Goal: Communication & Community: Participate in discussion

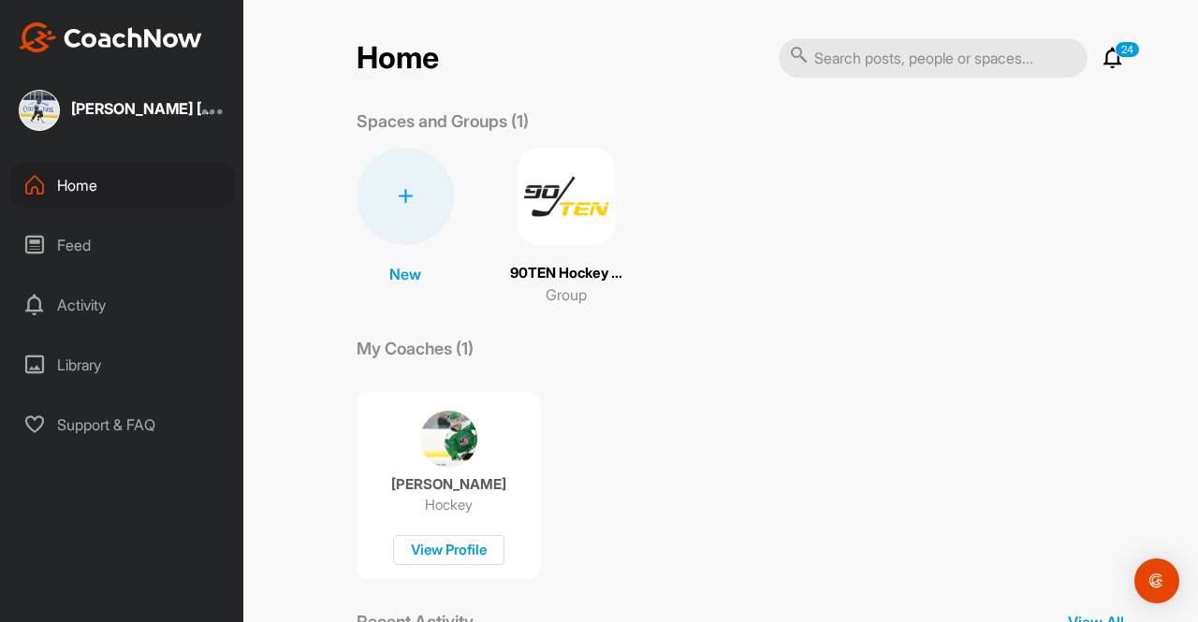
click at [547, 231] on img at bounding box center [566, 196] width 97 height 97
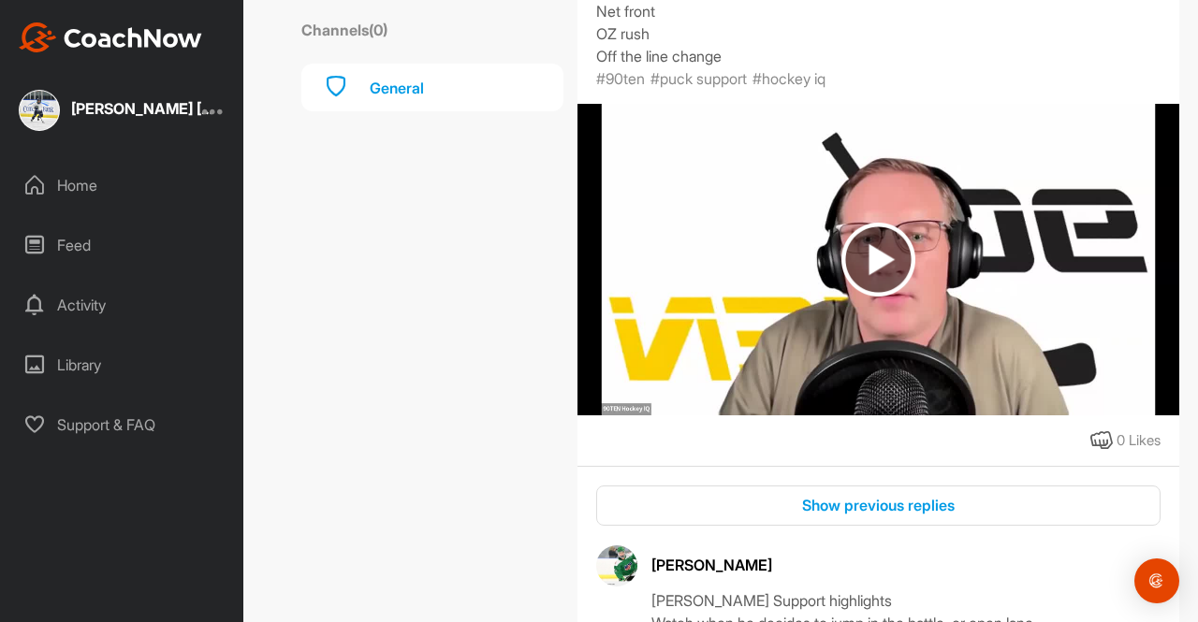
scroll to position [886, 0]
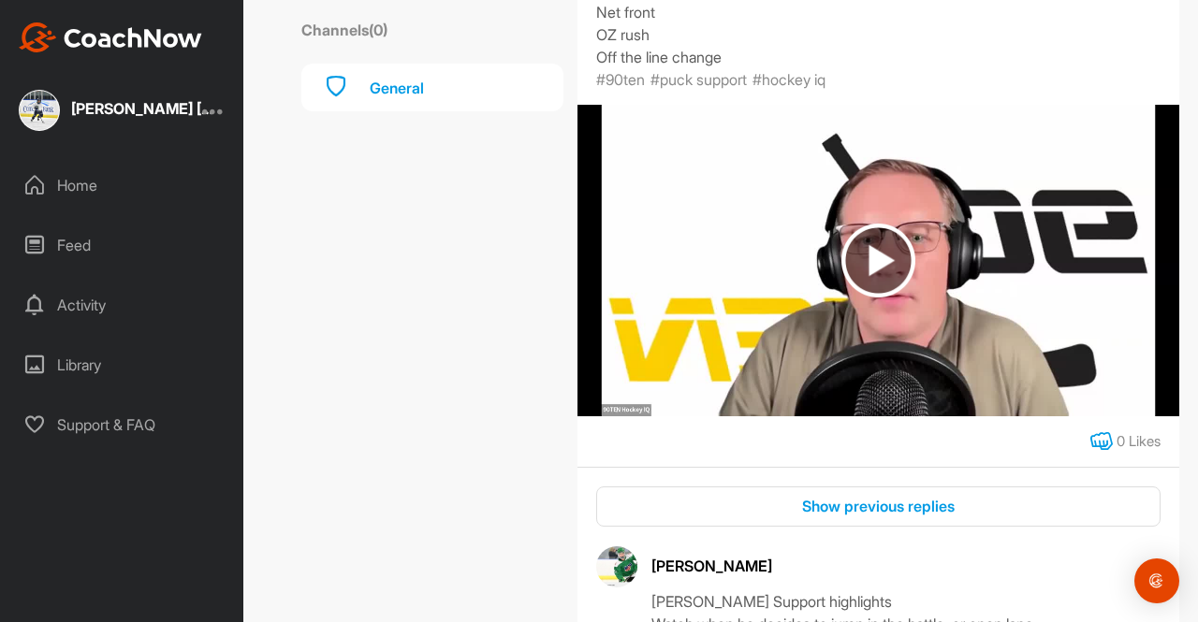
click at [1091, 453] on icon at bounding box center [1101, 441] width 22 height 22
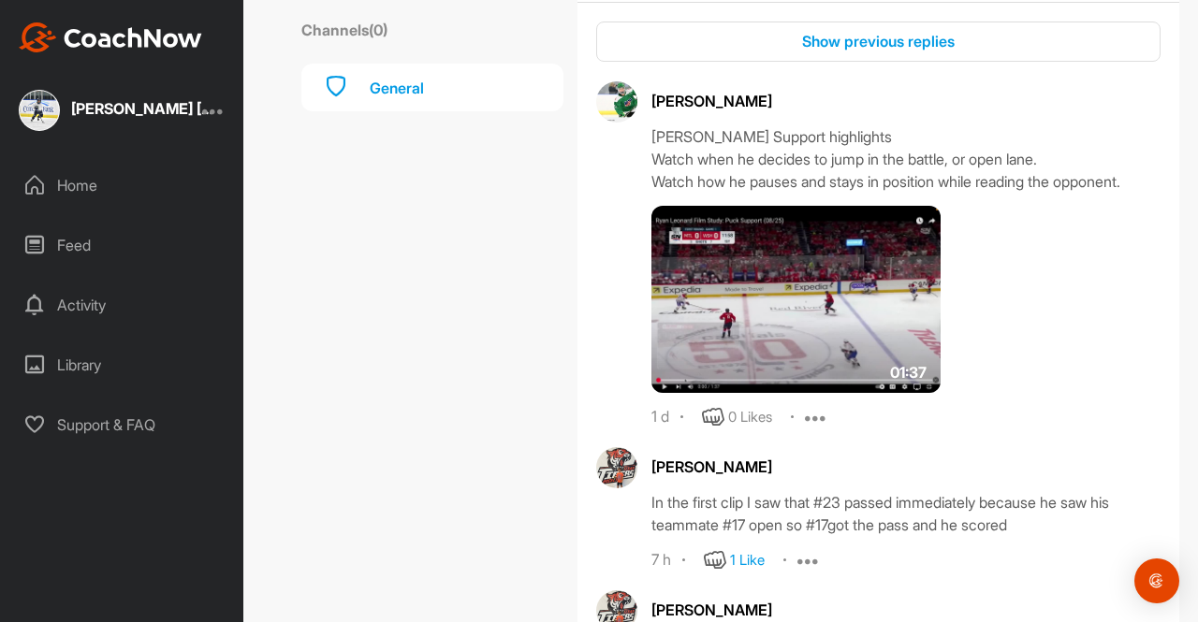
scroll to position [1351, 0]
click at [795, 393] on img at bounding box center [795, 299] width 289 height 187
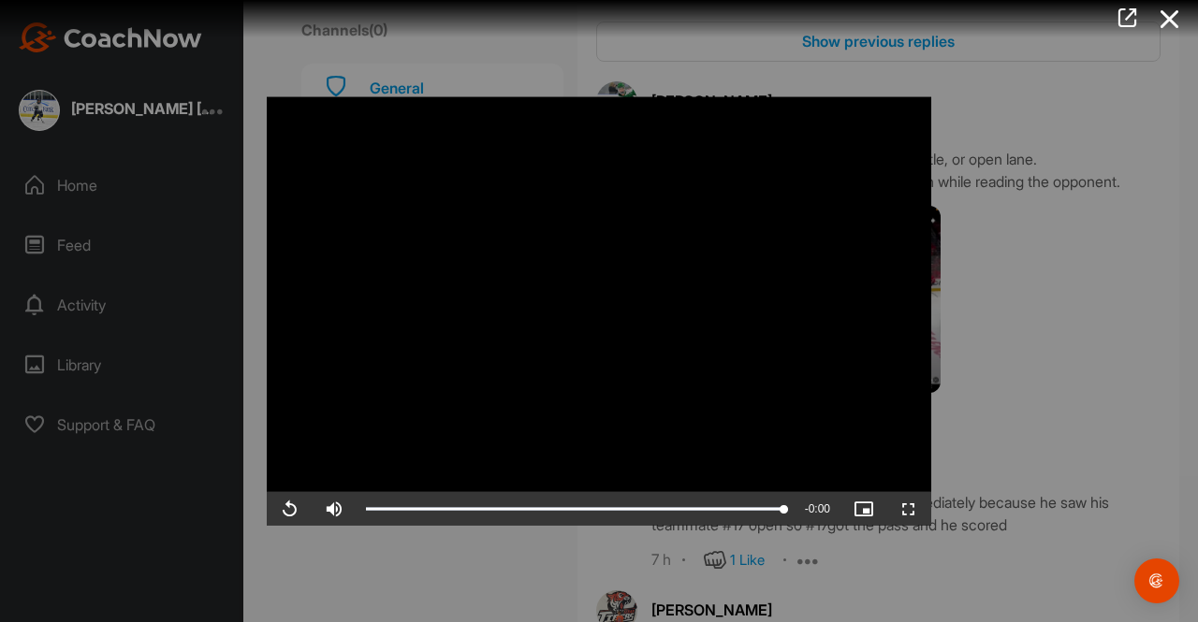
click at [1050, 401] on div at bounding box center [599, 311] width 1198 height 622
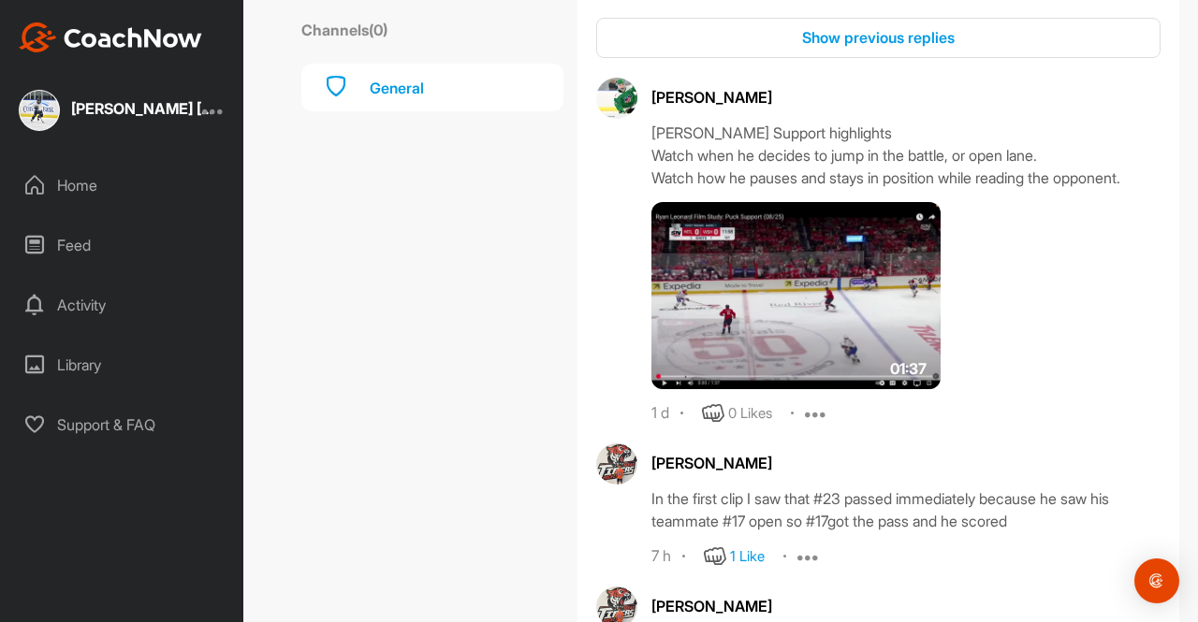
scroll to position [1349, 0]
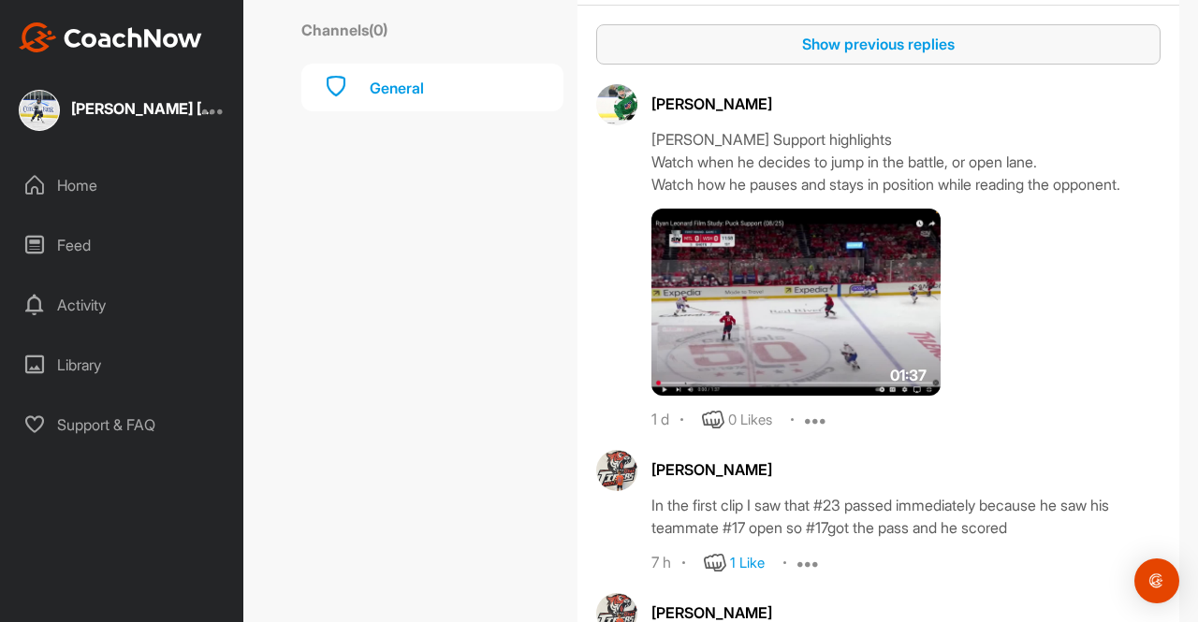
click at [894, 55] on div "Show previous replies" at bounding box center [878, 44] width 534 height 22
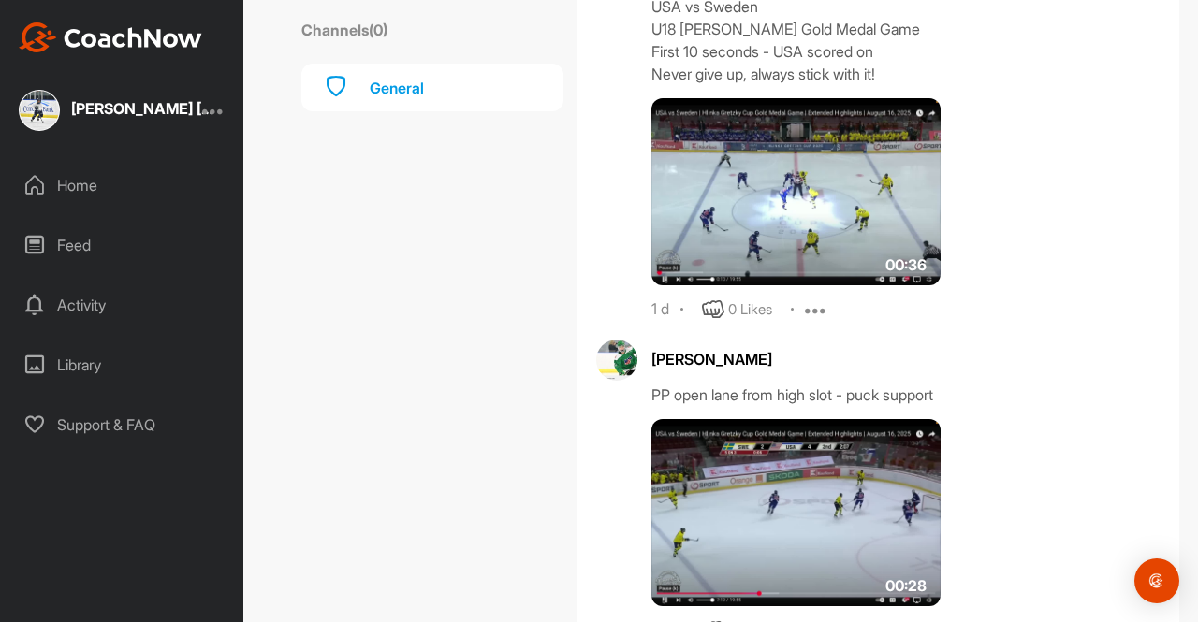
scroll to position [1418, 0]
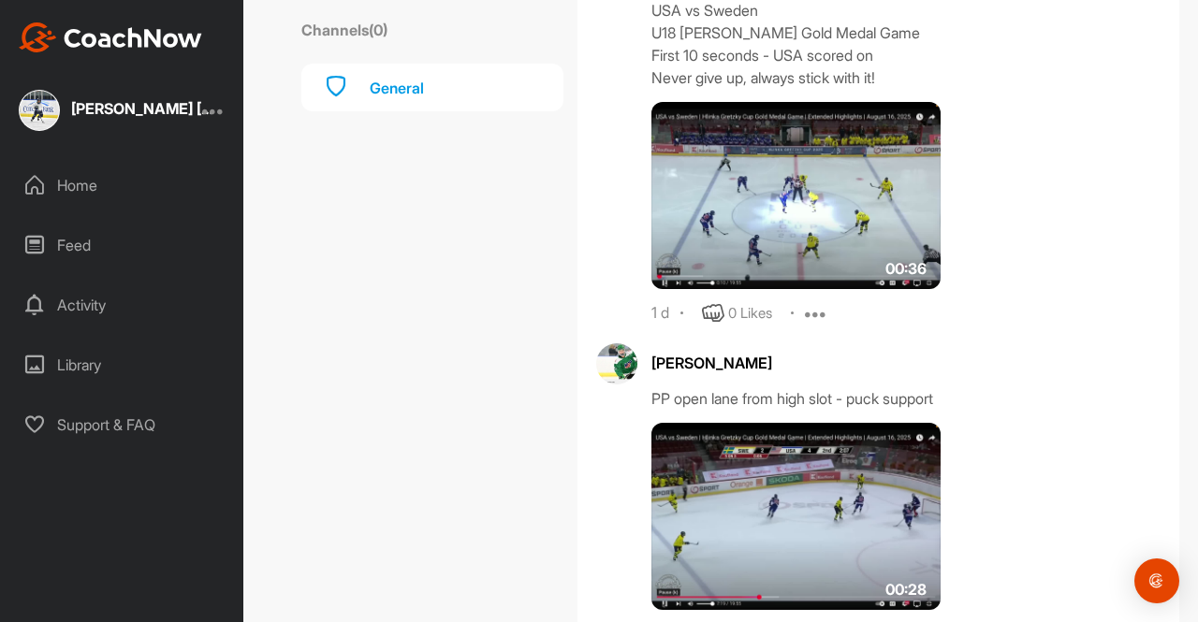
click at [780, 264] on img at bounding box center [795, 195] width 289 height 187
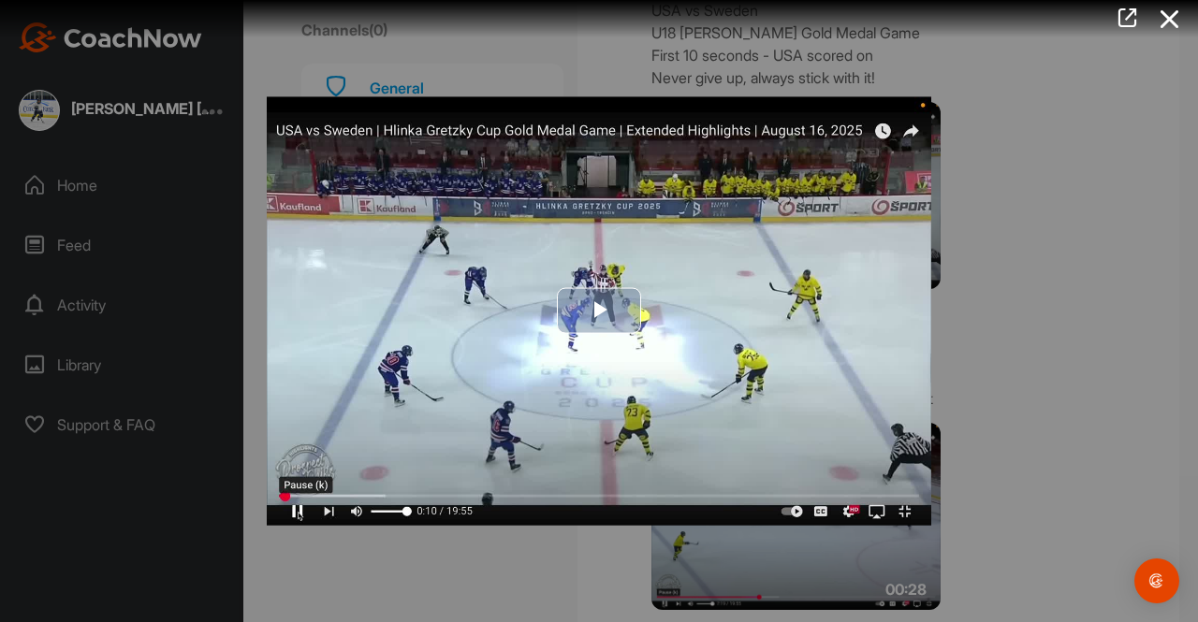
click at [599, 312] on span "Video Player" at bounding box center [599, 312] width 0 height 0
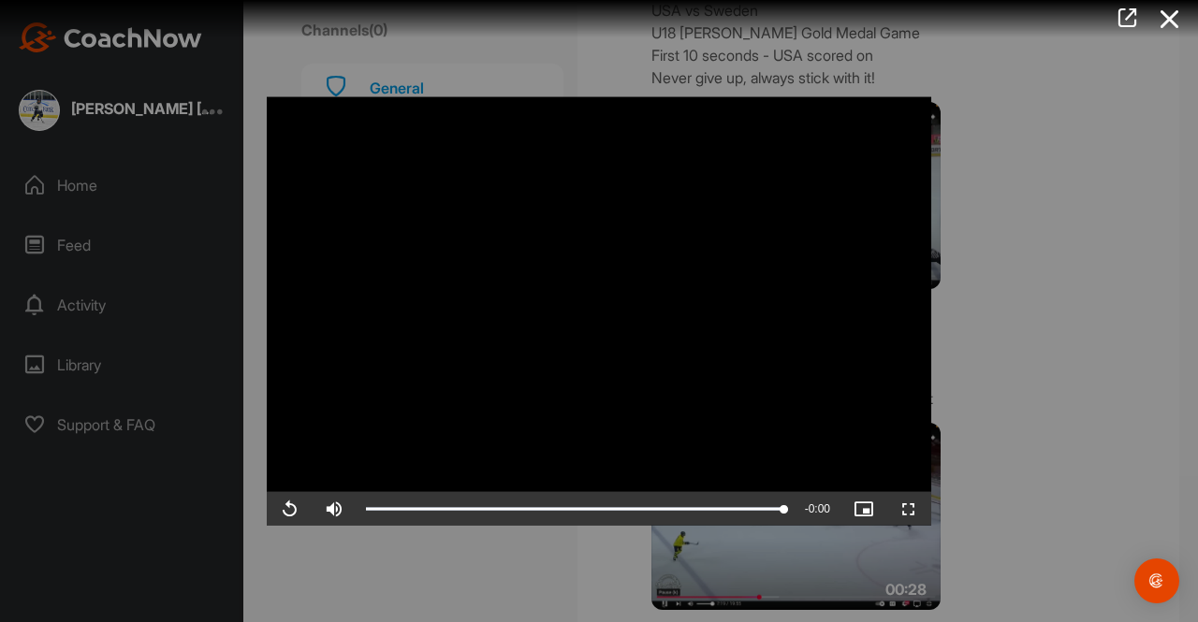
click at [1016, 210] on div at bounding box center [599, 311] width 1198 height 622
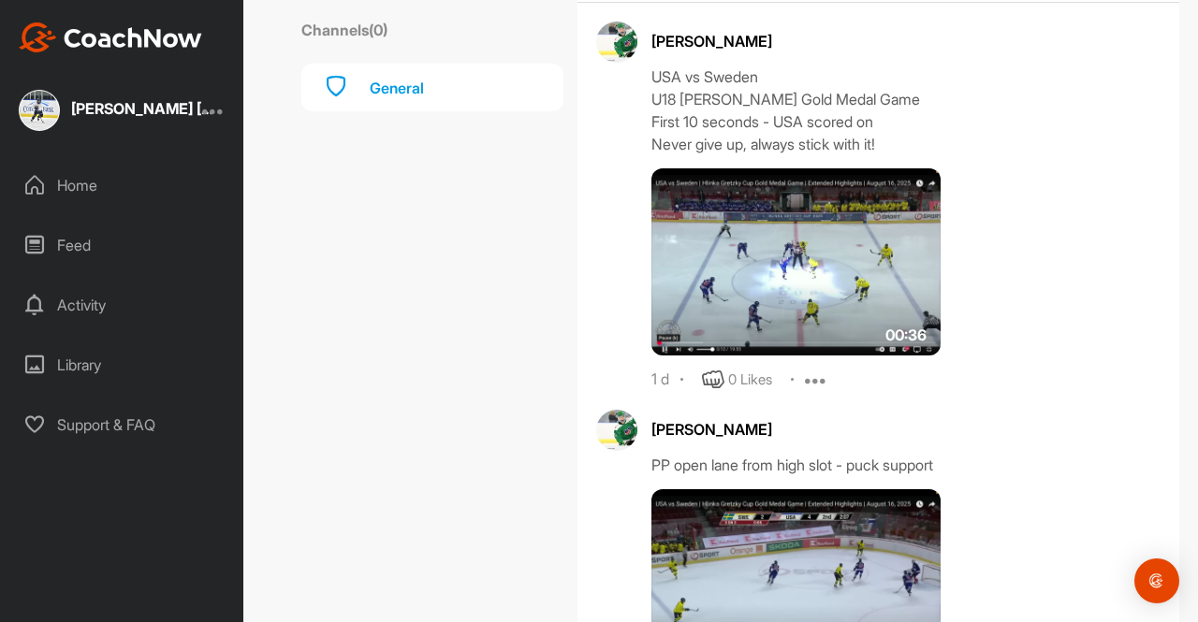
scroll to position [1352, 0]
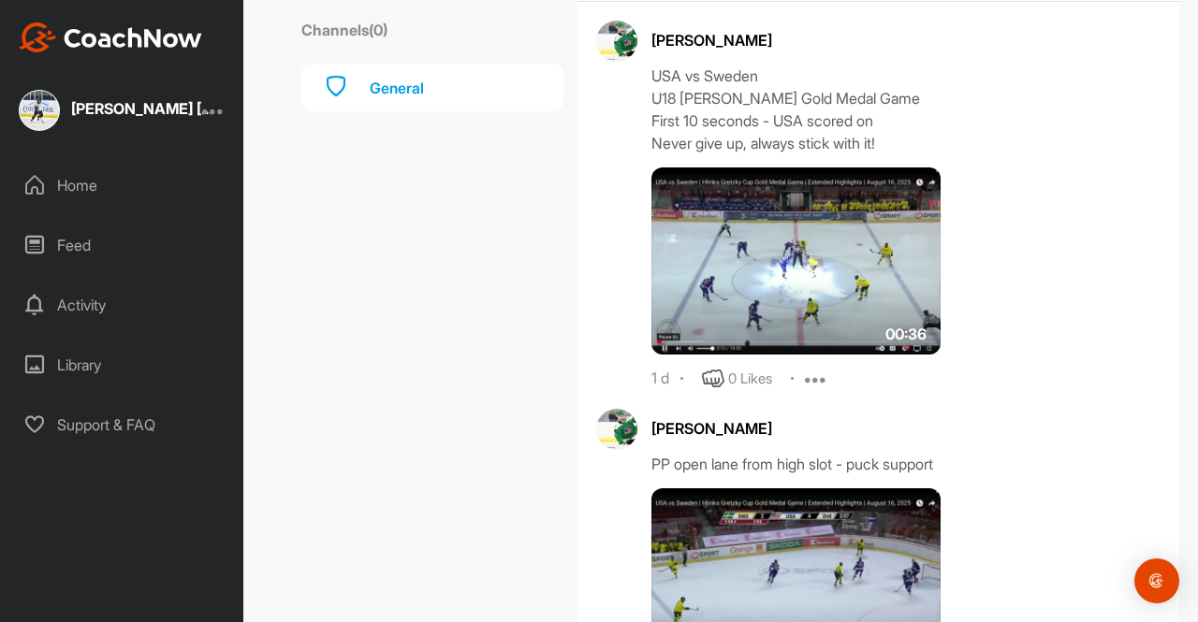
click at [803, 355] on img at bounding box center [795, 261] width 289 height 187
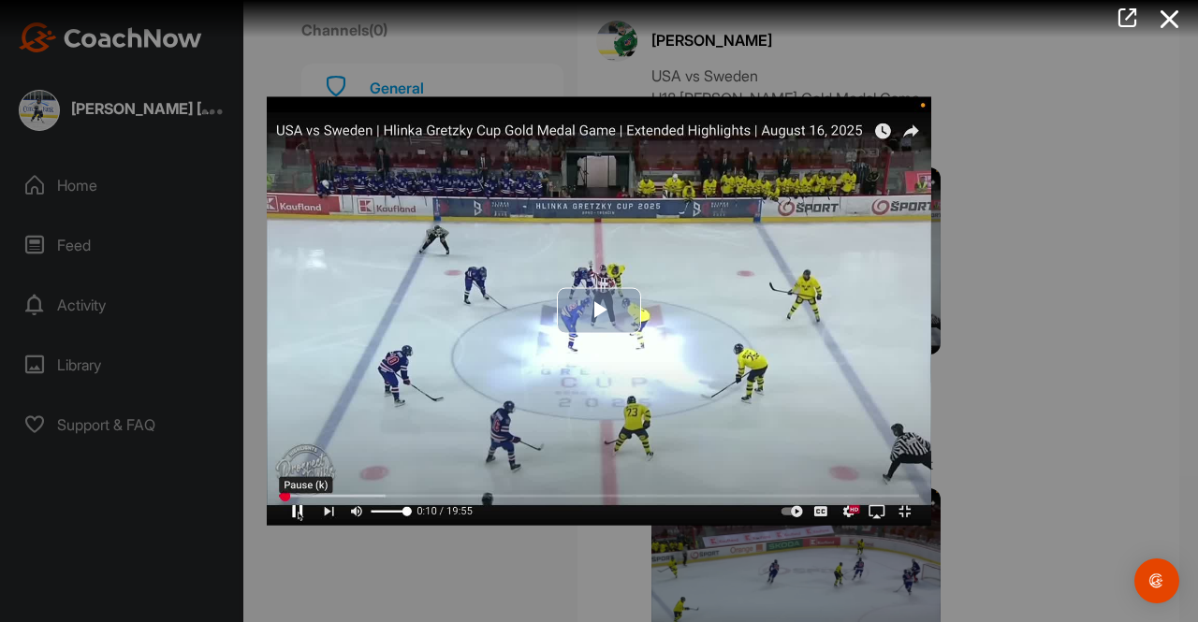
click at [599, 312] on span "Video Player" at bounding box center [599, 312] width 0 height 0
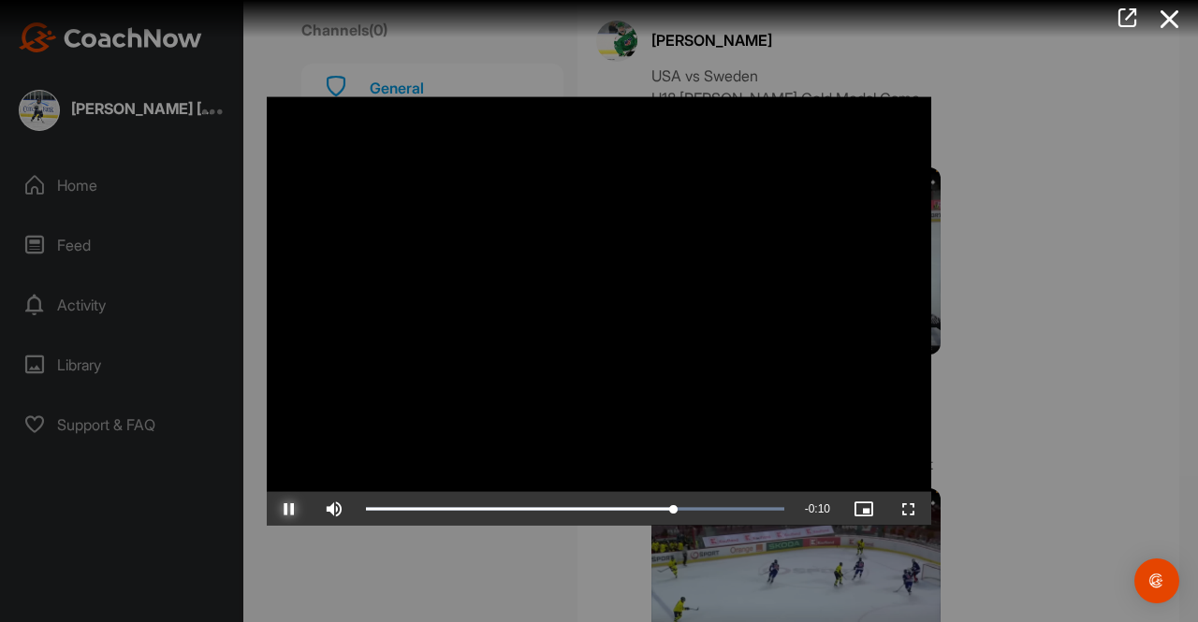
click at [290, 509] on span "Video Player" at bounding box center [289, 509] width 45 height 0
click at [1063, 411] on div at bounding box center [599, 311] width 1198 height 622
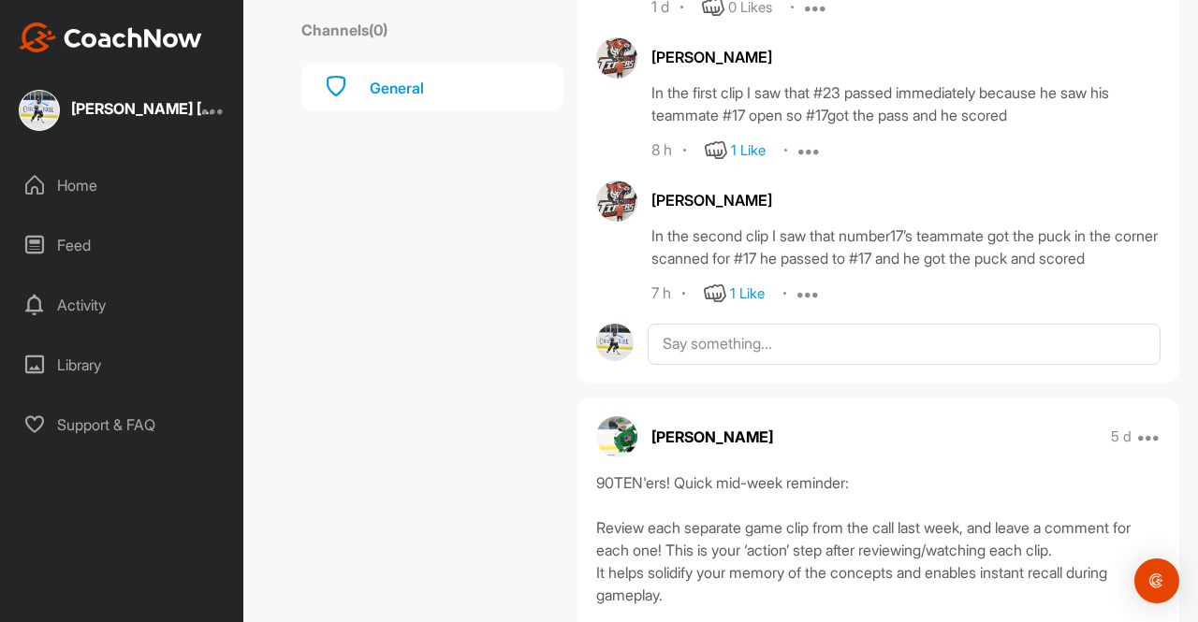
scroll to position [4080, 0]
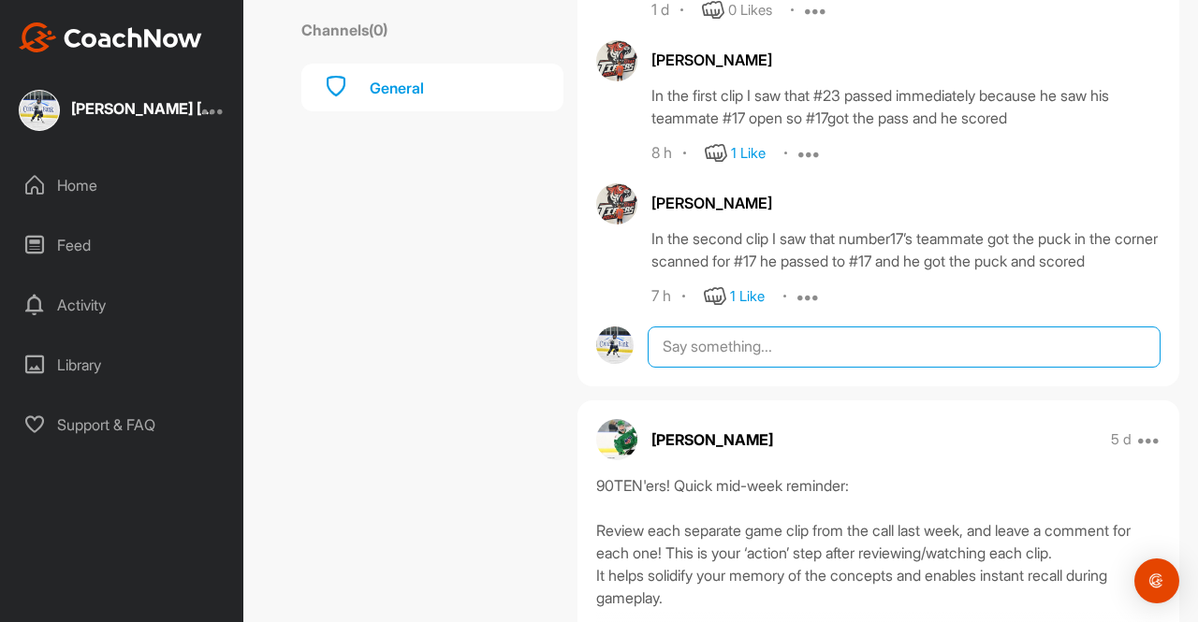
click at [676, 368] on textarea at bounding box center [904, 347] width 513 height 41
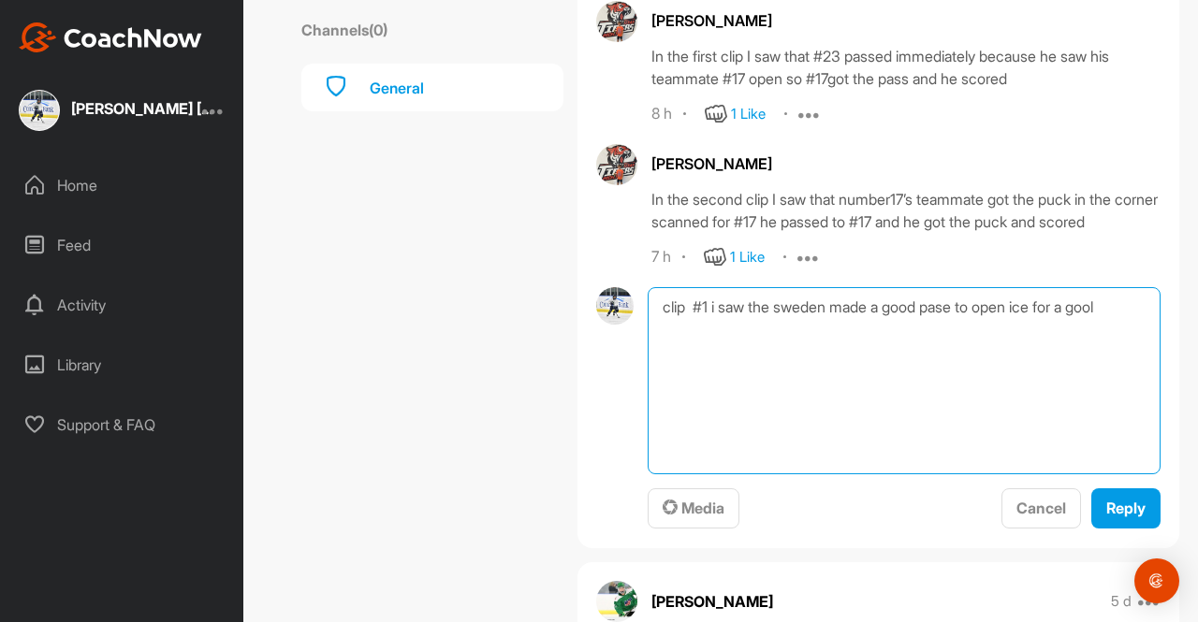
scroll to position [4121, 0]
click at [809, 415] on textarea "clip #1 i saw the sweden made a good pase to open ice for a good shot on goal, …" at bounding box center [904, 379] width 513 height 187
click at [934, 403] on textarea "clip #1 i saw the Sweden player made a good pase to open ice for a good shot on…" at bounding box center [904, 379] width 513 height 187
click at [1014, 409] on textarea "clip #1 i saw the Sweden player make a good pase to open ice for a good shot on…" at bounding box center [904, 379] width 513 height 187
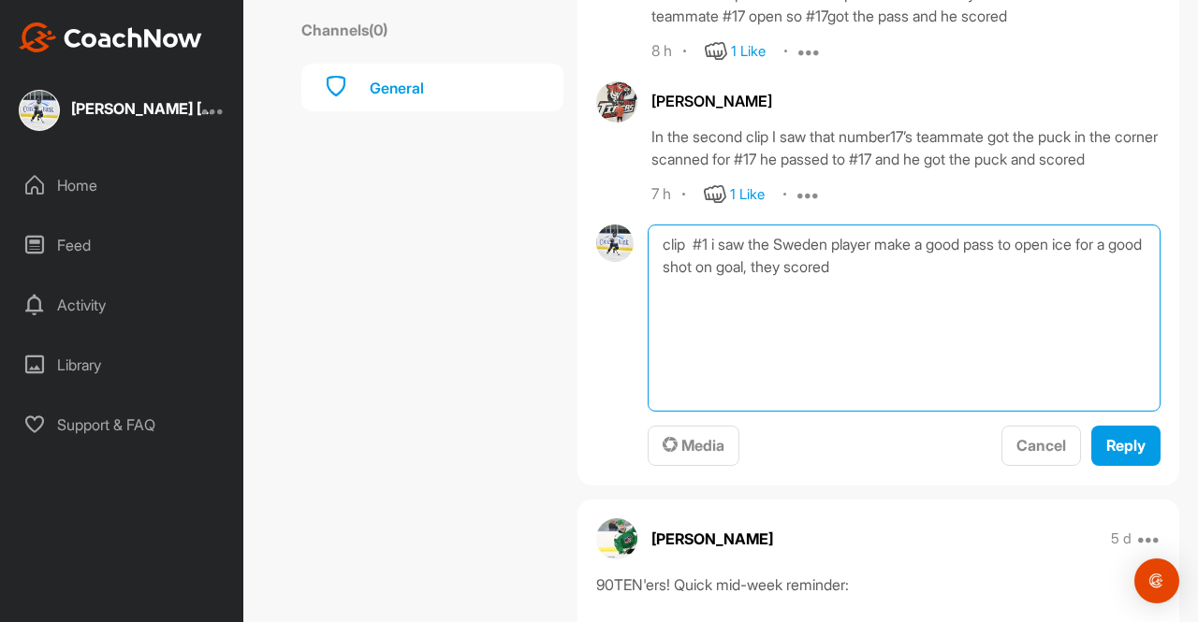
scroll to position [4189, 0]
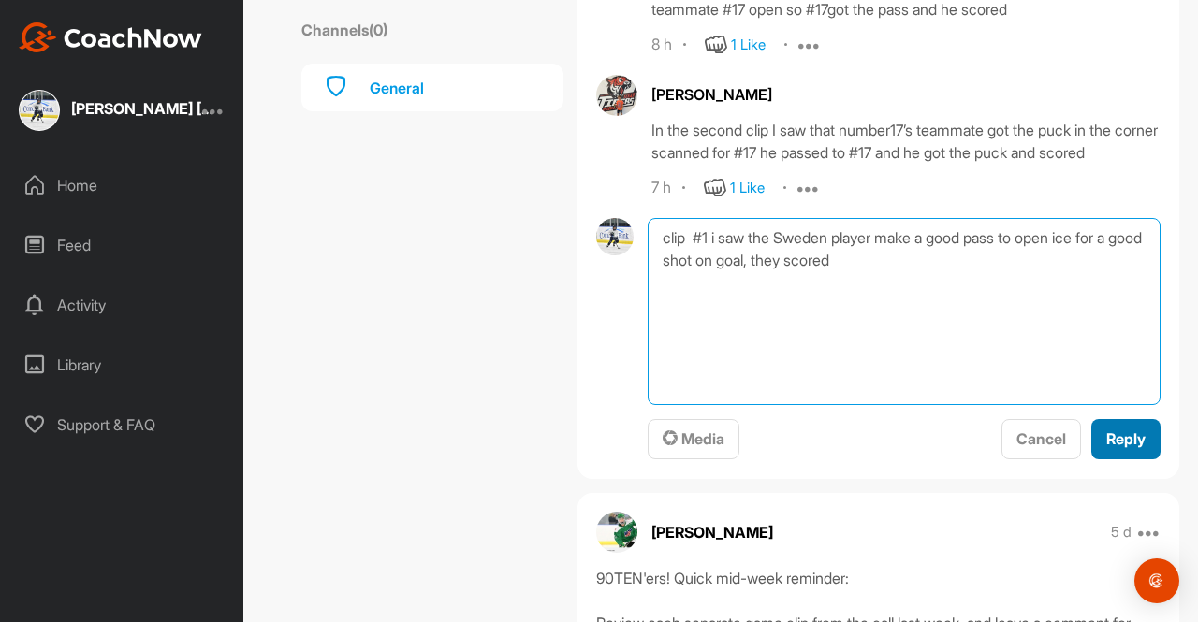
type textarea "clip #1 i saw the Sweden player make a good pass to open ice for a good shot on…"
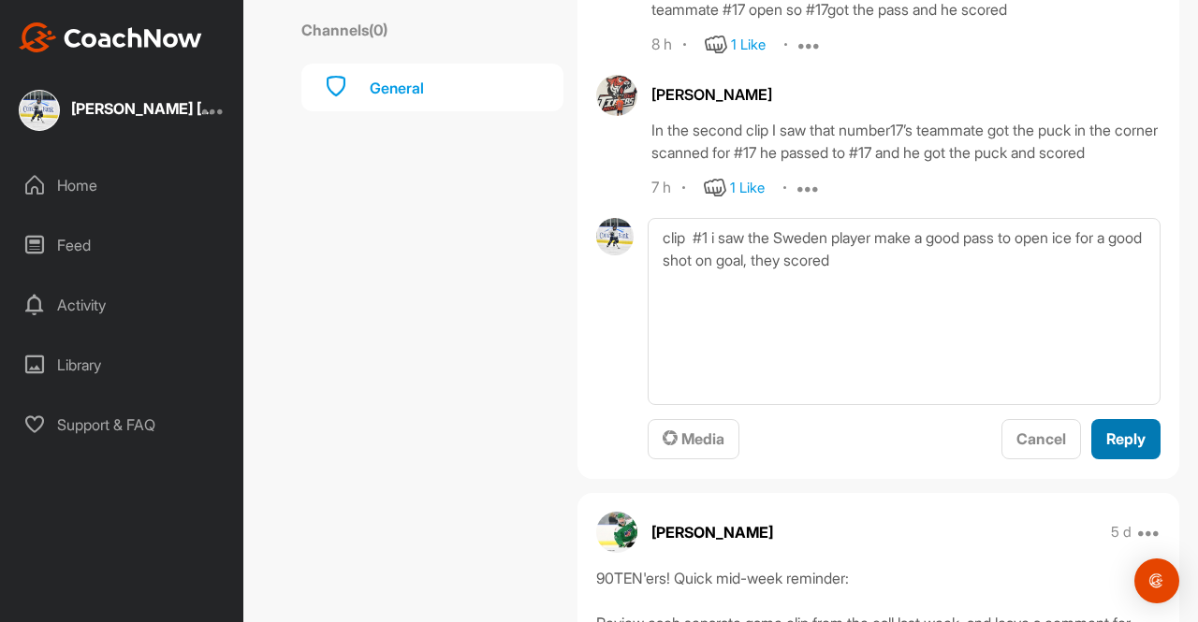
click at [1110, 448] on span "Reply" at bounding box center [1125, 439] width 39 height 19
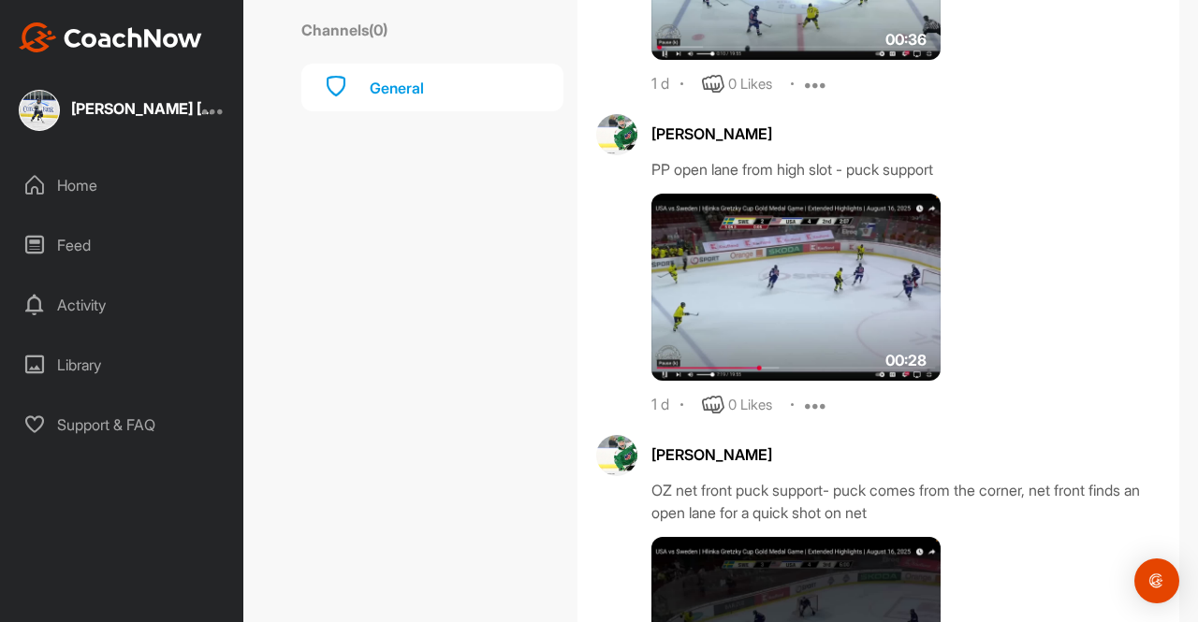
scroll to position [1648, 0]
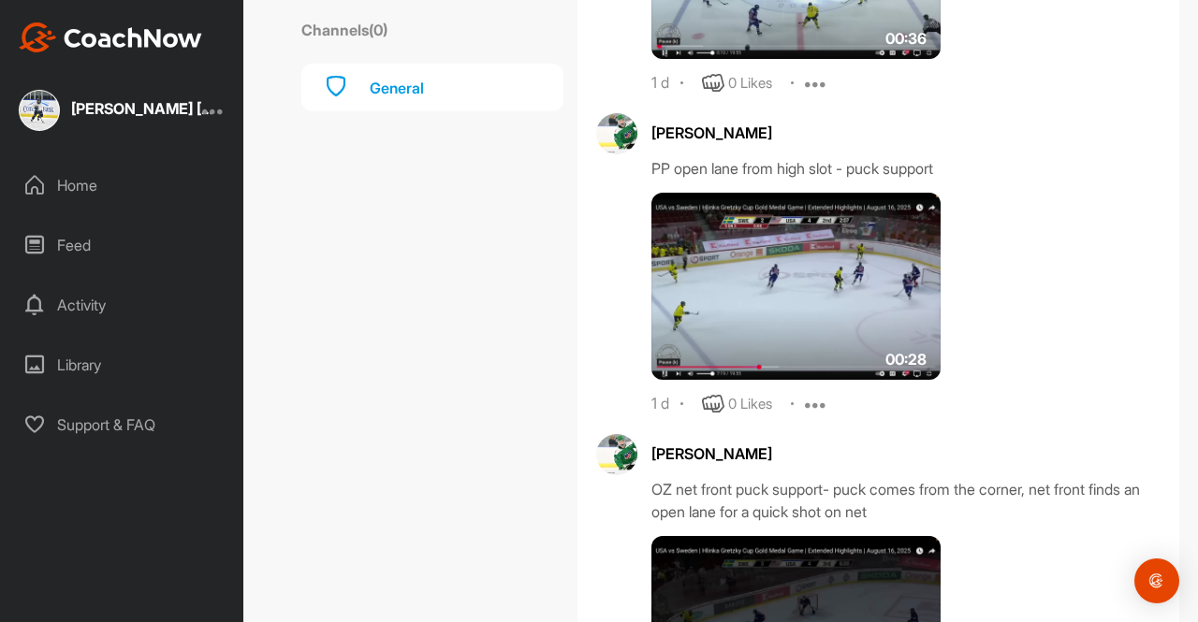
click at [728, 321] on img at bounding box center [795, 286] width 289 height 187
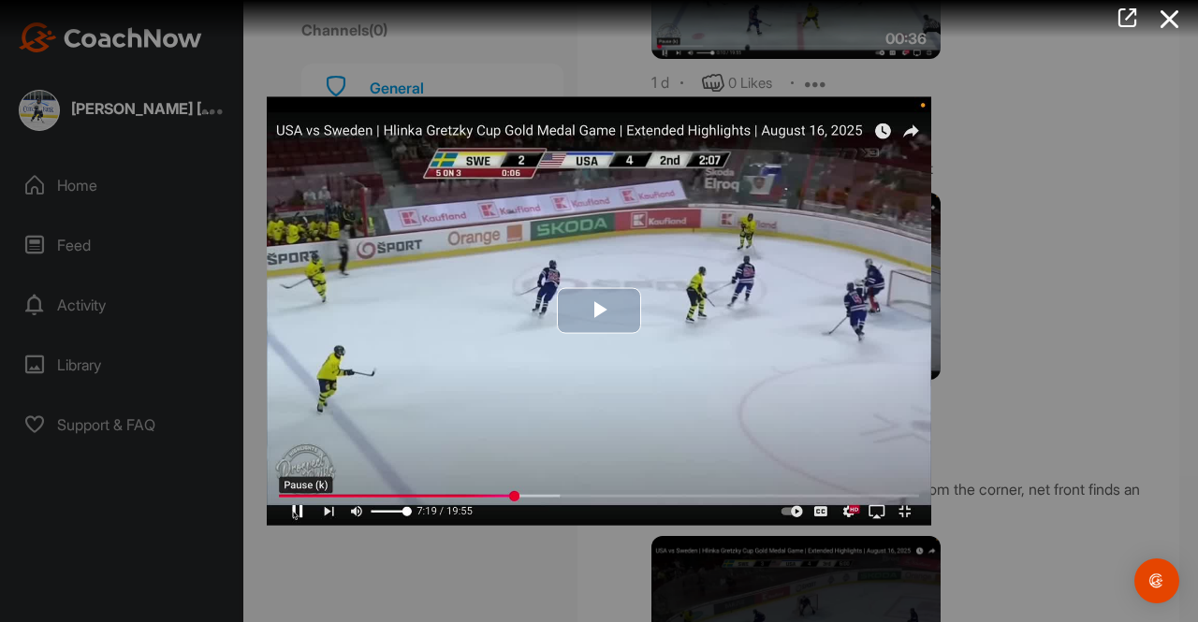
click at [599, 312] on span "Video Player" at bounding box center [599, 312] width 0 height 0
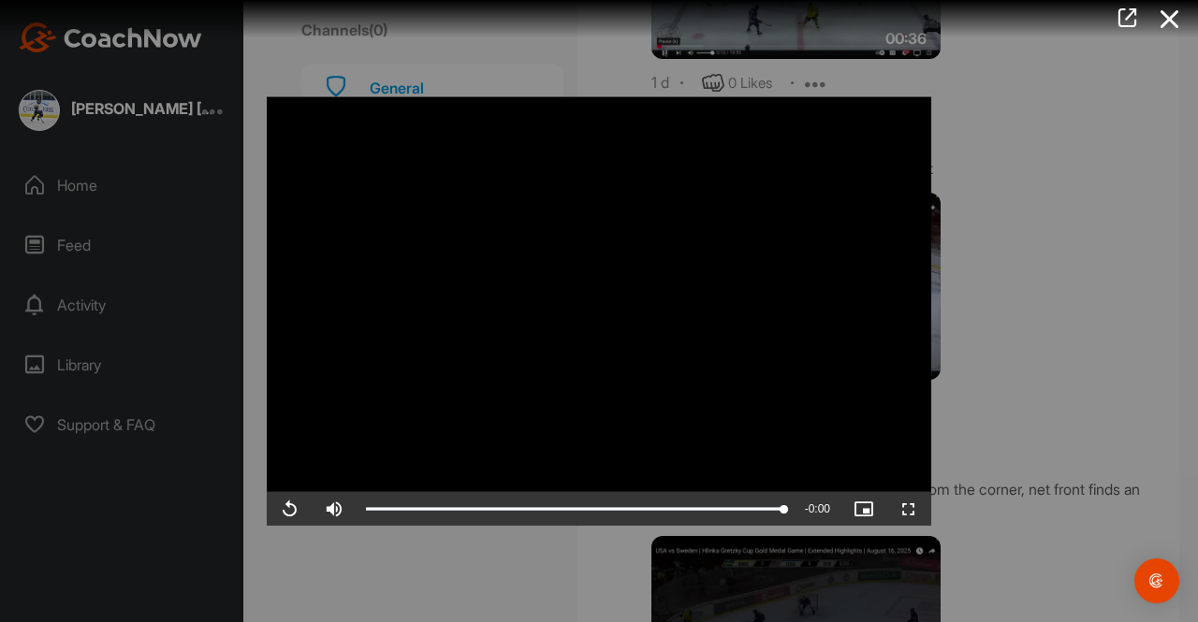
click at [1080, 337] on div at bounding box center [599, 311] width 1198 height 622
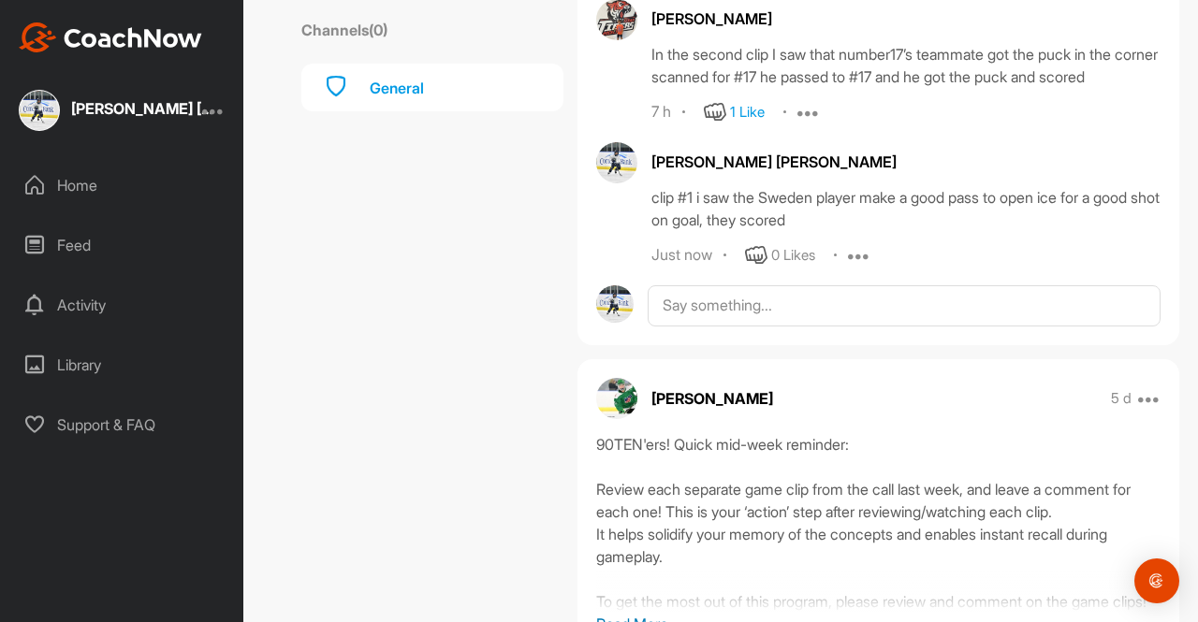
scroll to position [4345, 0]
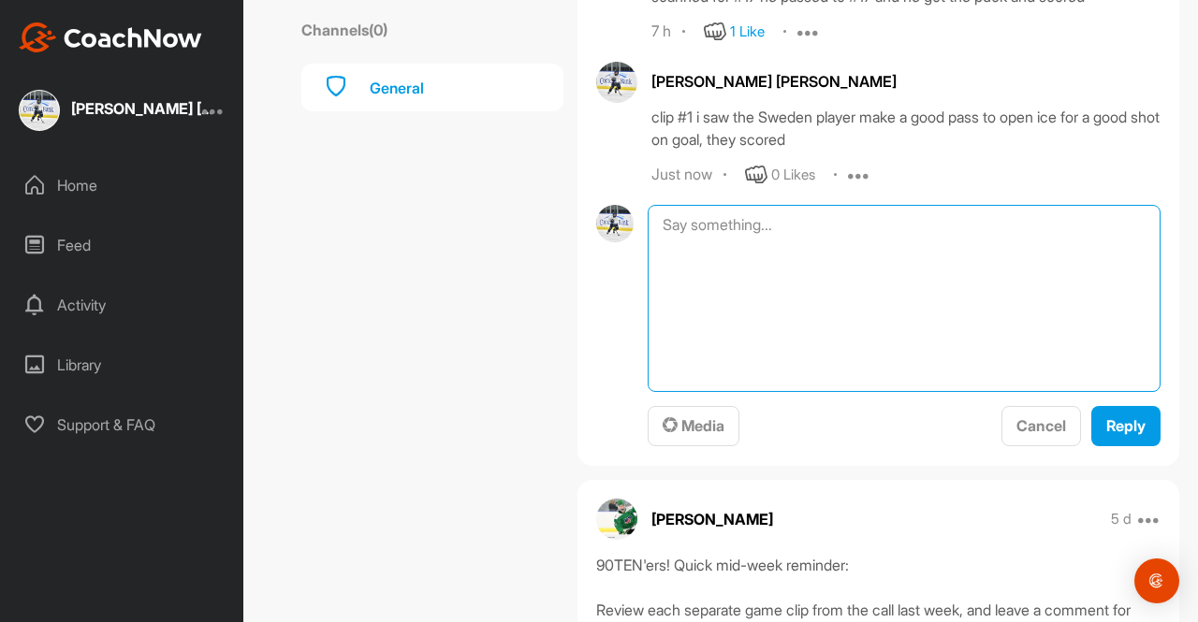
click at [832, 330] on textarea at bounding box center [904, 298] width 513 height 187
click at [758, 392] on textarea "clip" at bounding box center [904, 298] width 513 height 187
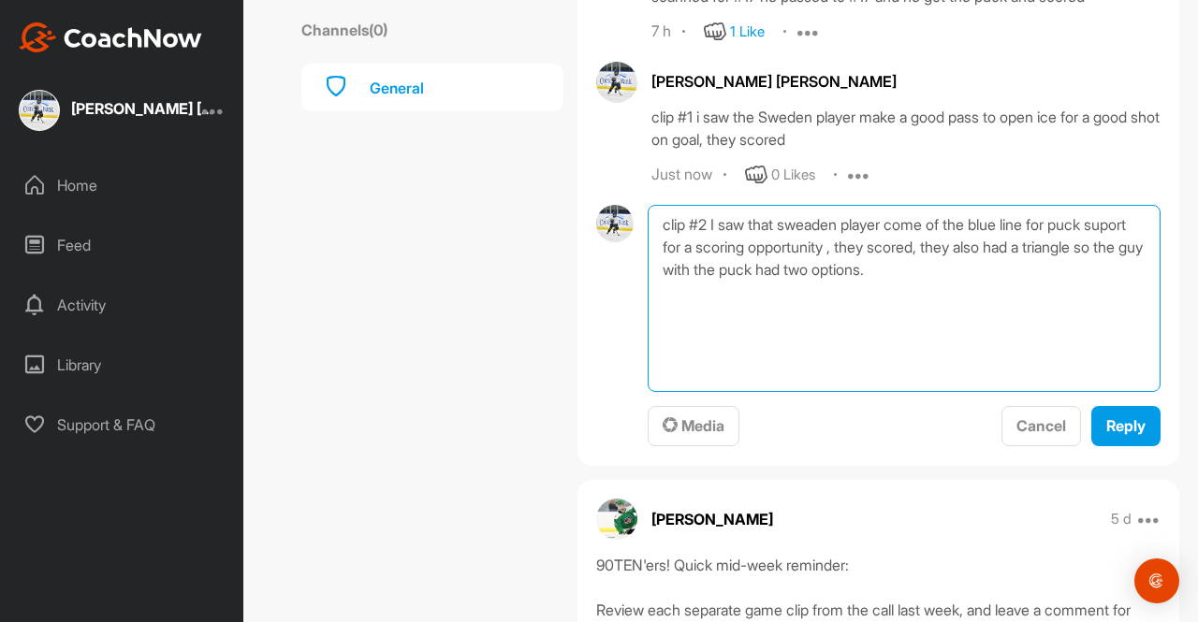
drag, startPoint x: 809, startPoint y: 299, endPoint x: 794, endPoint y: 328, distance: 32.6
click at [794, 328] on textarea "clip #2 I saw that sweaden player come of the blue line for puck suport for a s…" at bounding box center [904, 298] width 513 height 187
type textarea "clip #2 I saw that Sweden player come of the blue line for puck support for a s…"
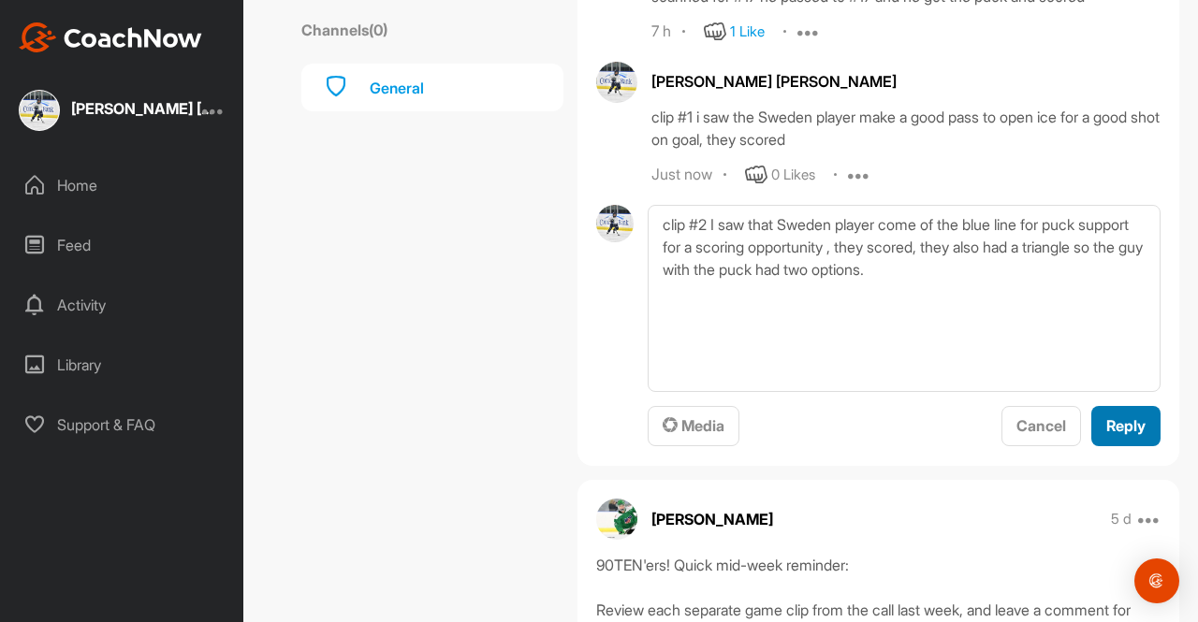
click at [1112, 437] on div "Reply" at bounding box center [1125, 426] width 39 height 22
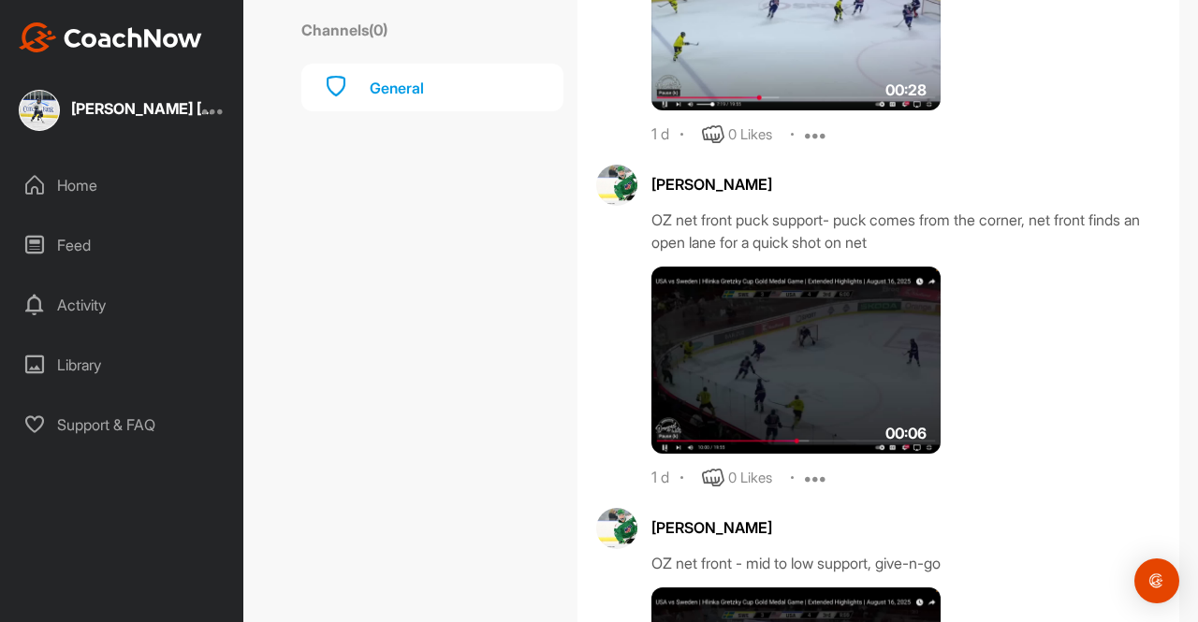
scroll to position [1921, 0]
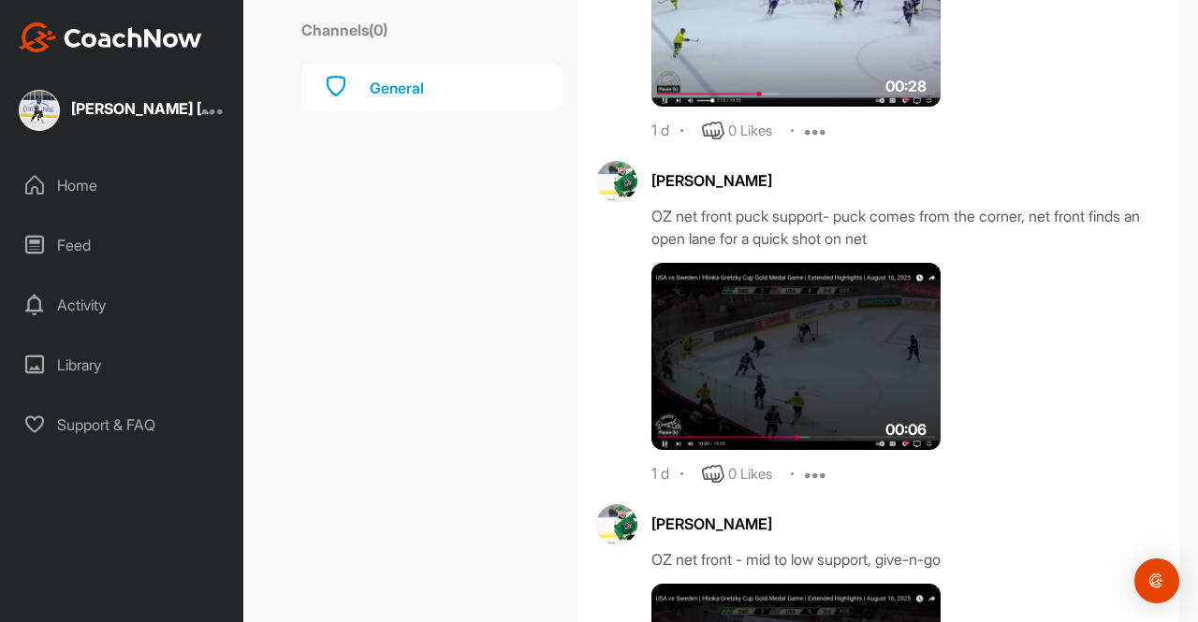
click at [859, 401] on img at bounding box center [795, 356] width 289 height 187
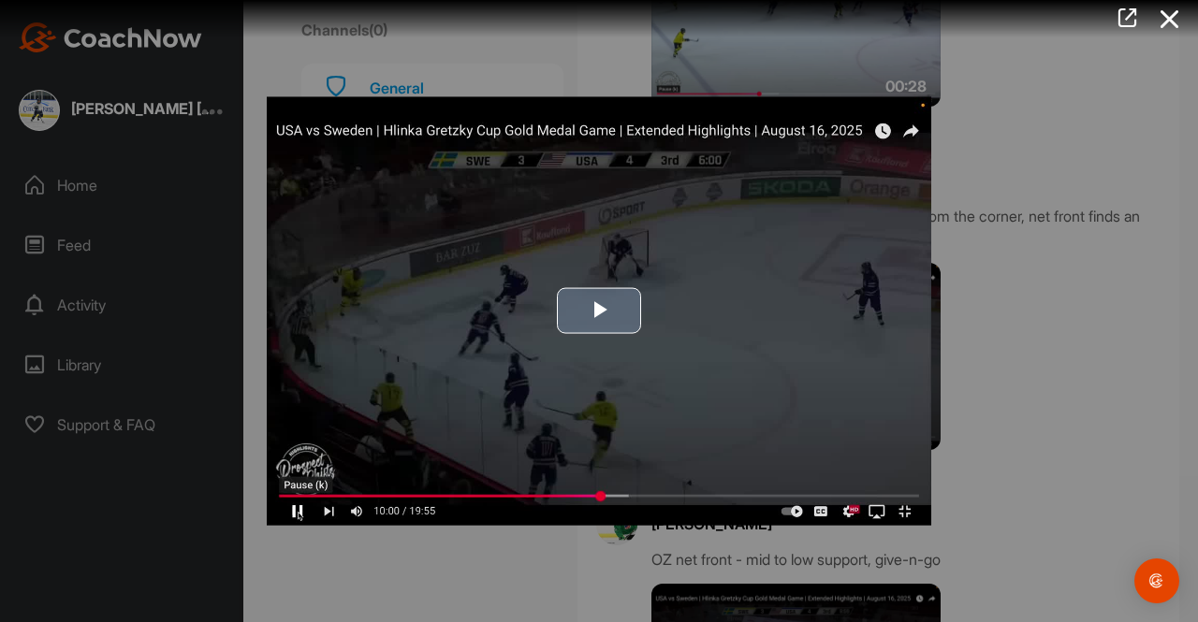
click at [599, 312] on span "Video Player" at bounding box center [599, 312] width 0 height 0
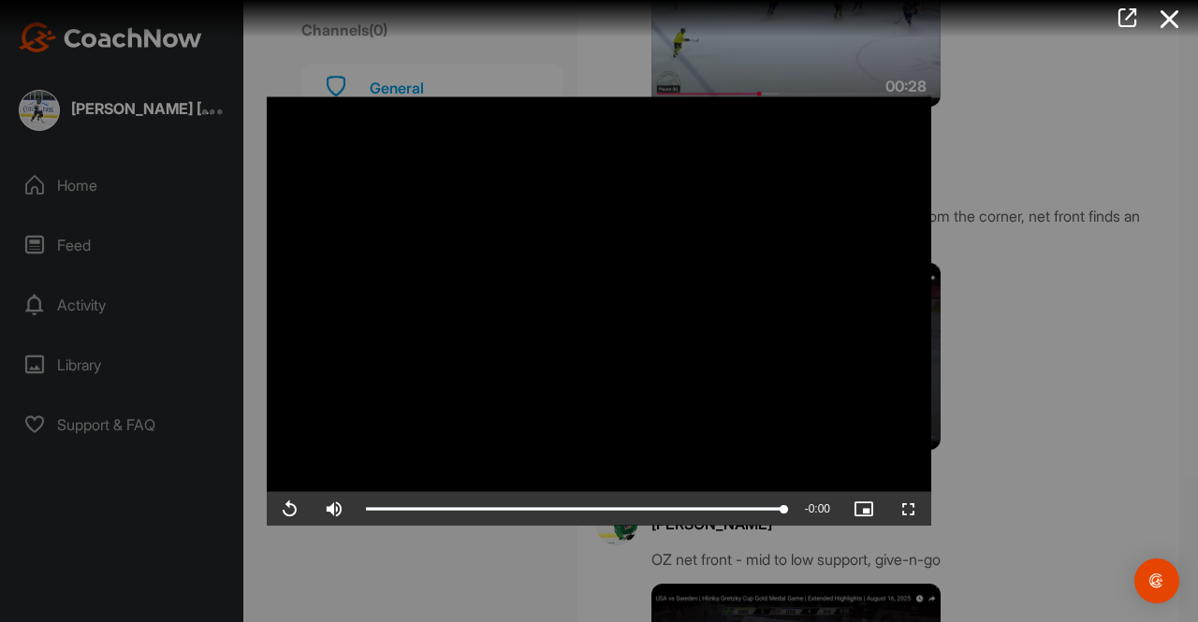
click at [636, 328] on video "Video Player" at bounding box center [599, 311] width 664 height 430
click at [1164, 18] on icon at bounding box center [1169, 19] width 43 height 35
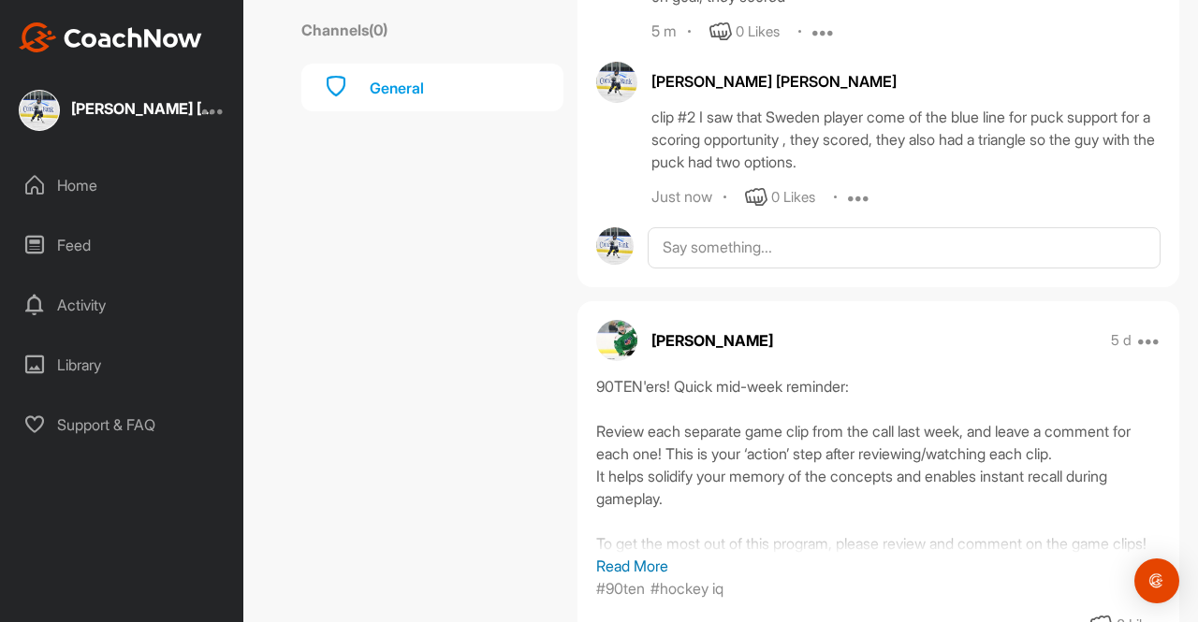
scroll to position [4479, 0]
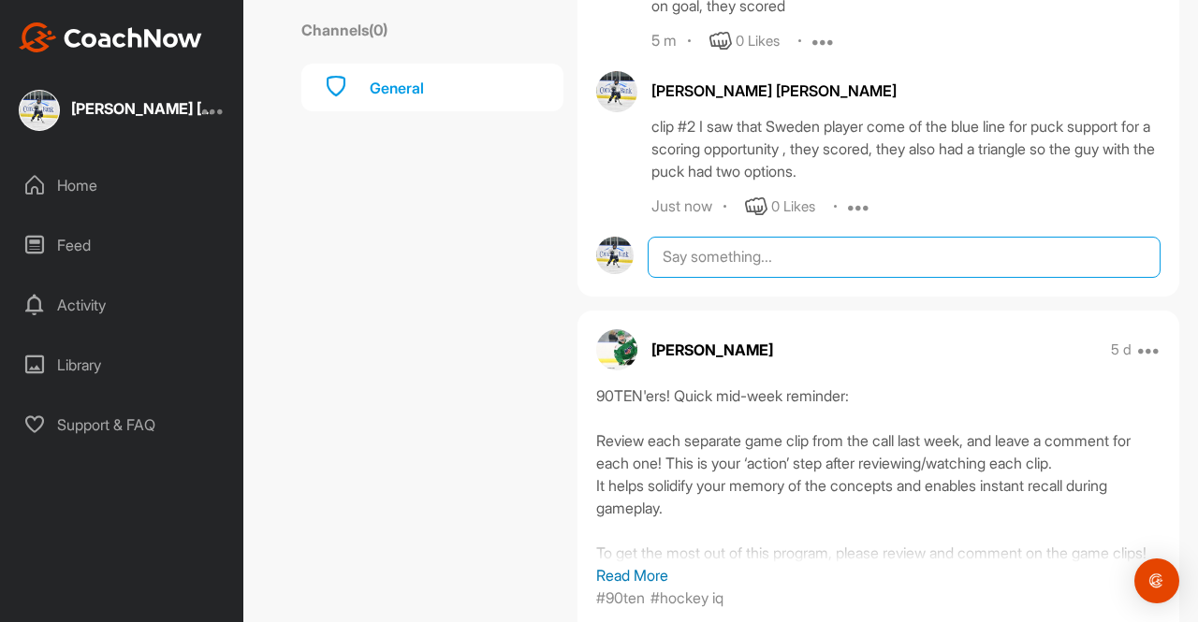
click at [955, 278] on textarea at bounding box center [904, 257] width 513 height 41
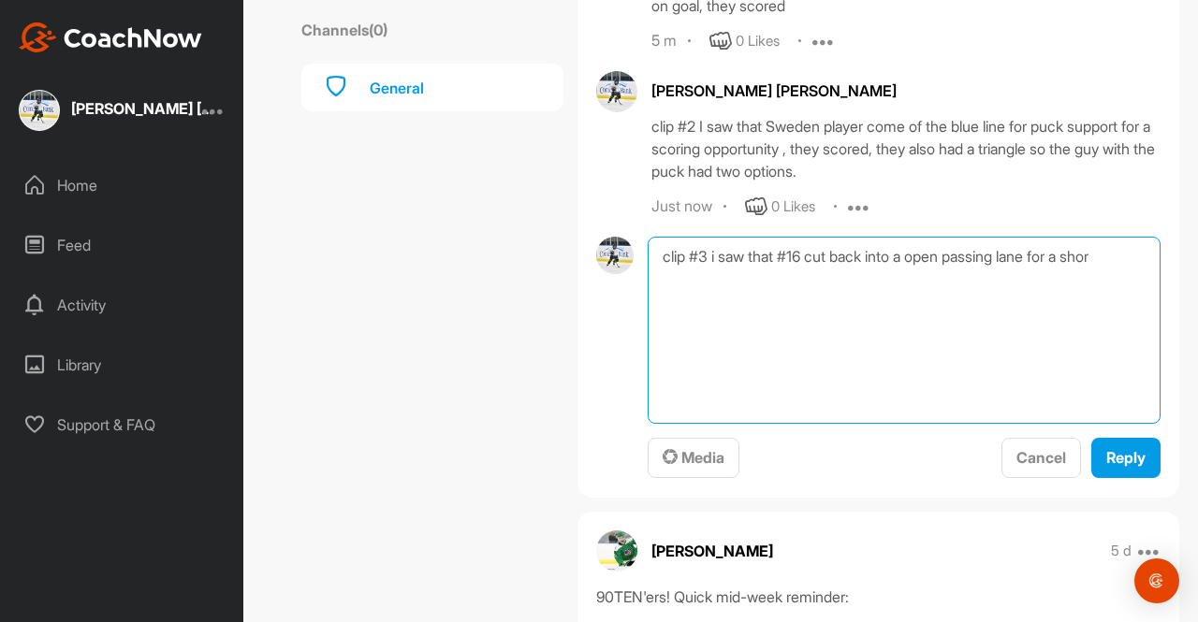
drag, startPoint x: 1106, startPoint y: 360, endPoint x: 1142, endPoint y: 463, distance: 108.9
click at [1142, 424] on textarea "clip #3 i saw that #16 cut back into a open passing lane for a shor" at bounding box center [904, 330] width 513 height 187
click at [1090, 362] on textarea "clip #3 i saw that #16 cut back into a open passing lane for a shot" at bounding box center [904, 330] width 513 height 187
click at [694, 390] on textarea "clip #3 i saw that #16 cut back into a open passing lane for a quick shot" at bounding box center [904, 330] width 513 height 187
type textarea "clip #3 i saw that #16 cut back into a open passing lane for a quick shot on go…"
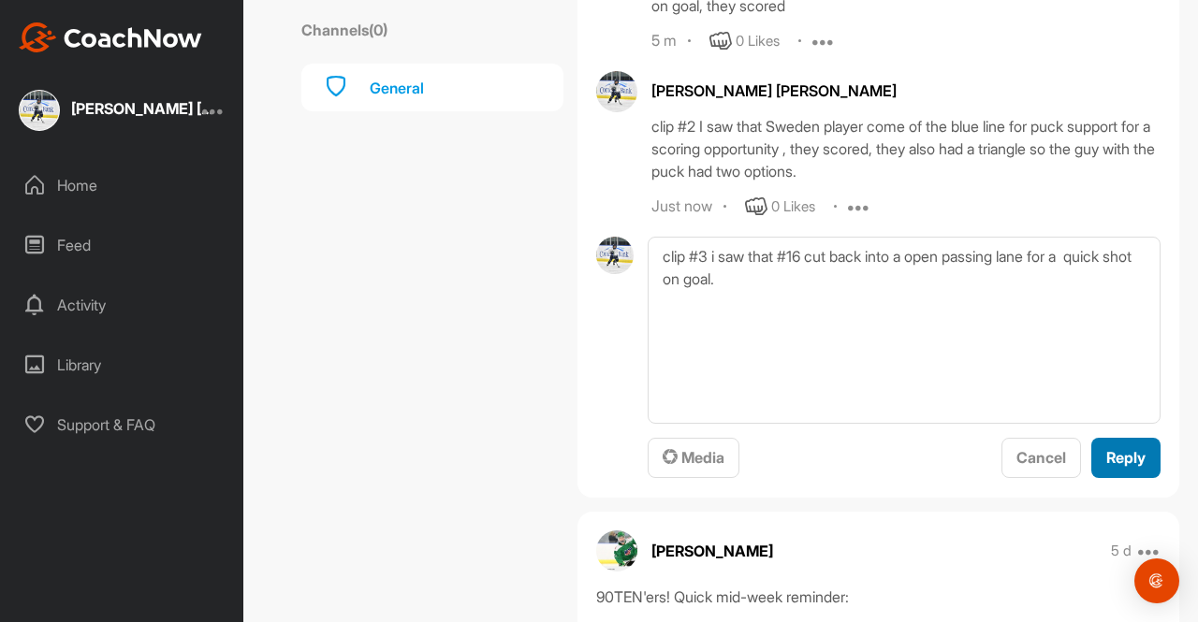
click at [1121, 467] on span "Reply" at bounding box center [1125, 457] width 39 height 19
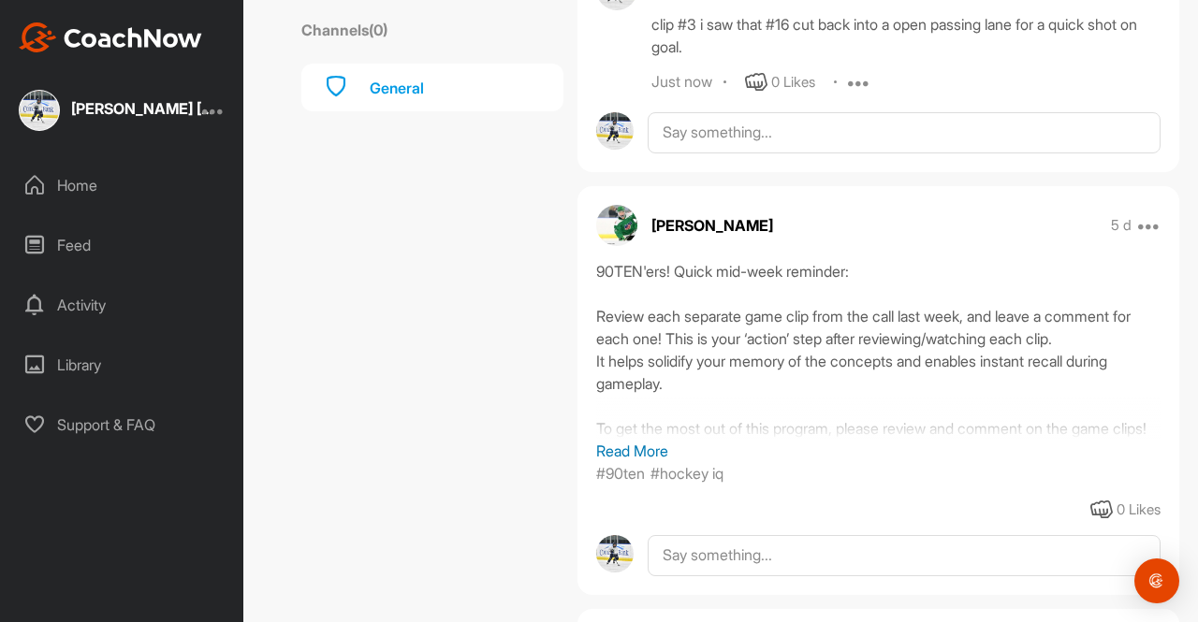
scroll to position [4747, 0]
